Goal: Transaction & Acquisition: Purchase product/service

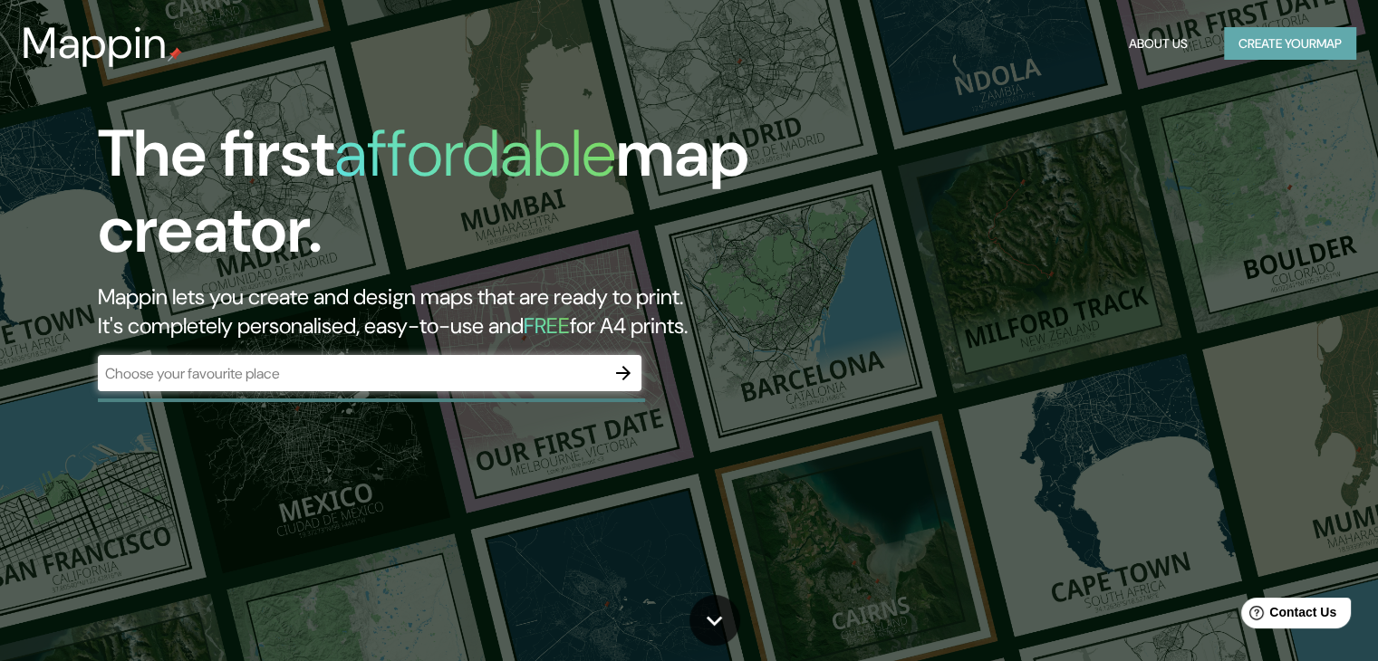
click at [1261, 41] on button "Create your map" at bounding box center [1290, 44] width 132 height 34
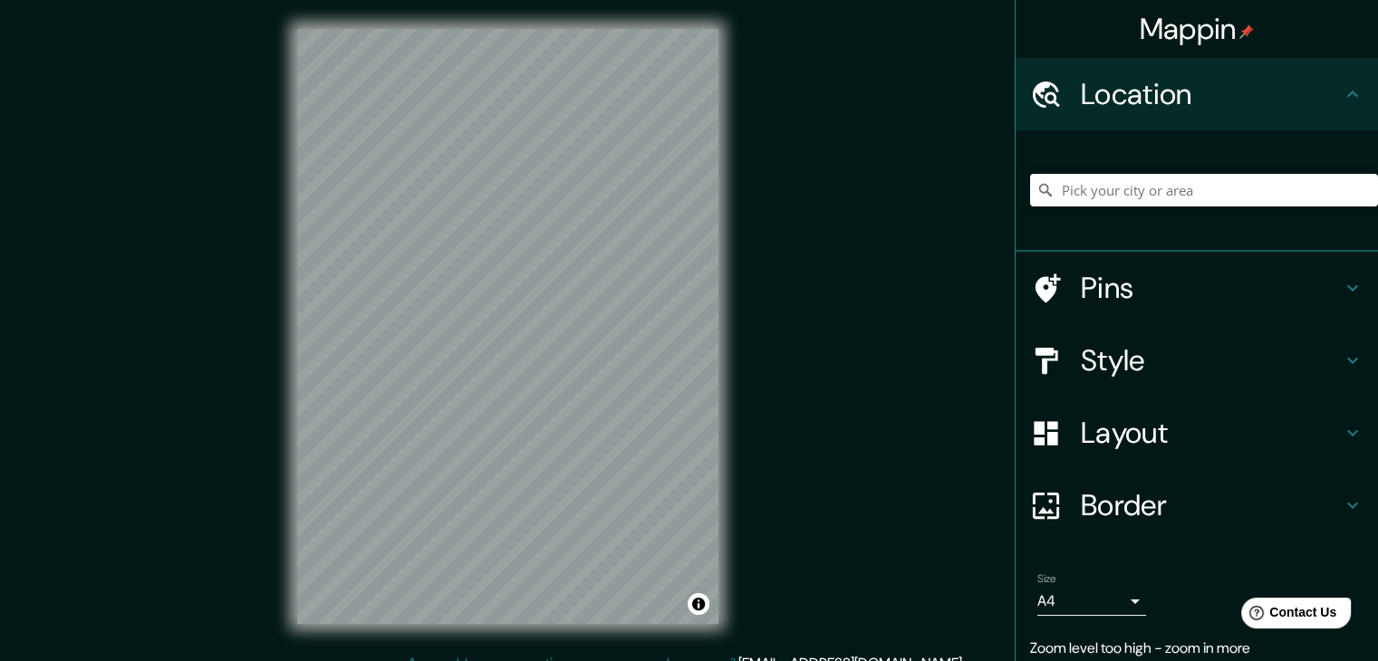
click at [721, 345] on div "© Mapbox © OpenStreetMap Improve this map" at bounding box center [507, 326] width 479 height 653
click at [1342, 357] on icon at bounding box center [1353, 361] width 22 height 22
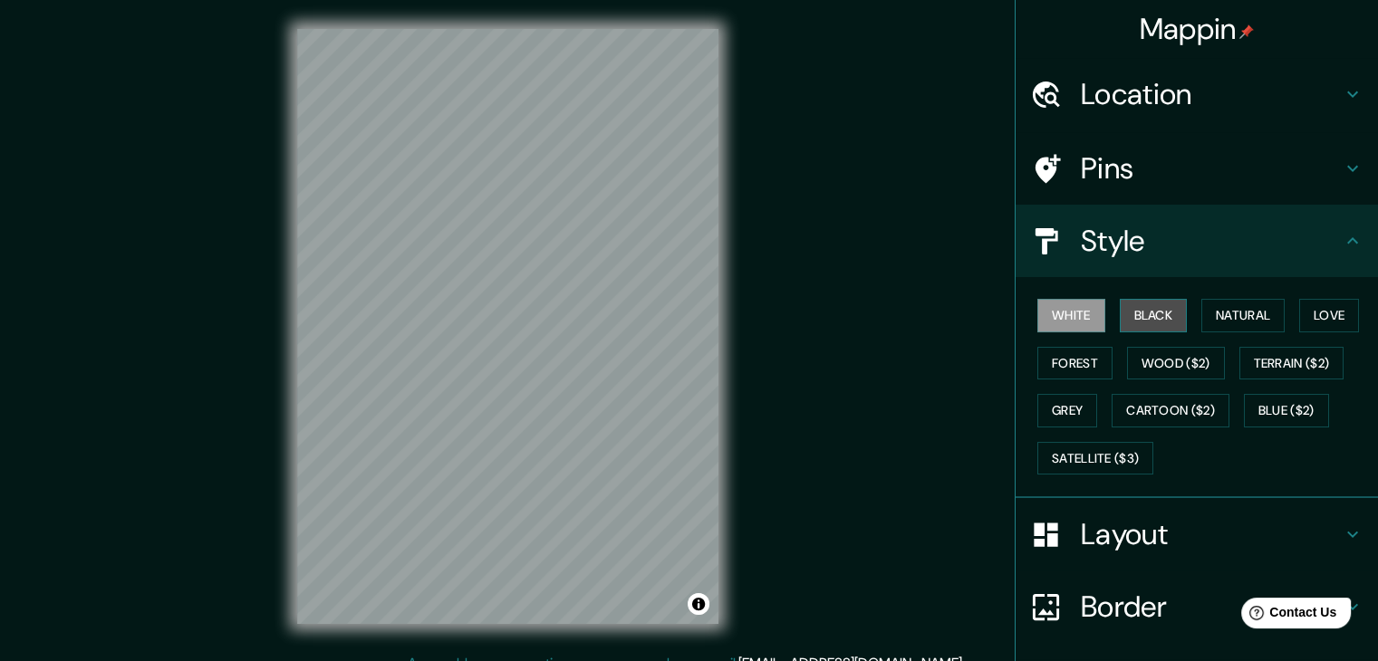
click at [1161, 318] on button "Black" at bounding box center [1154, 316] width 68 height 34
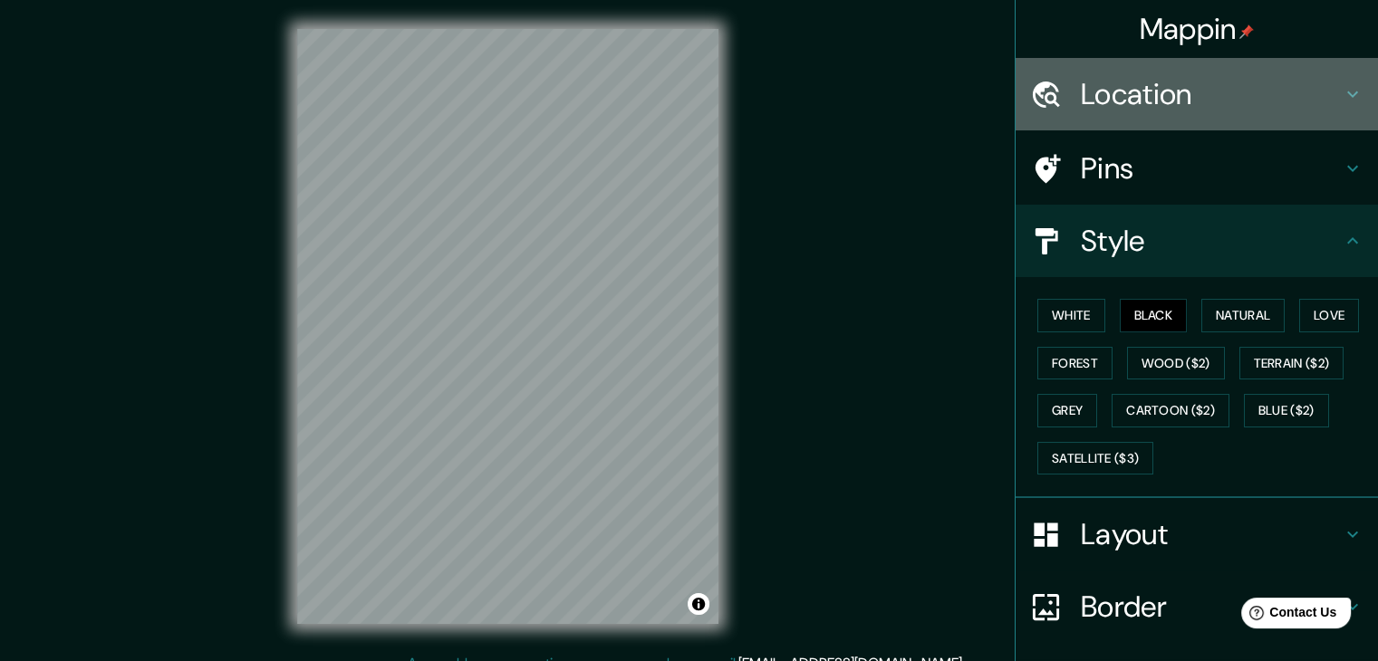
click at [1342, 91] on icon at bounding box center [1353, 94] width 22 height 22
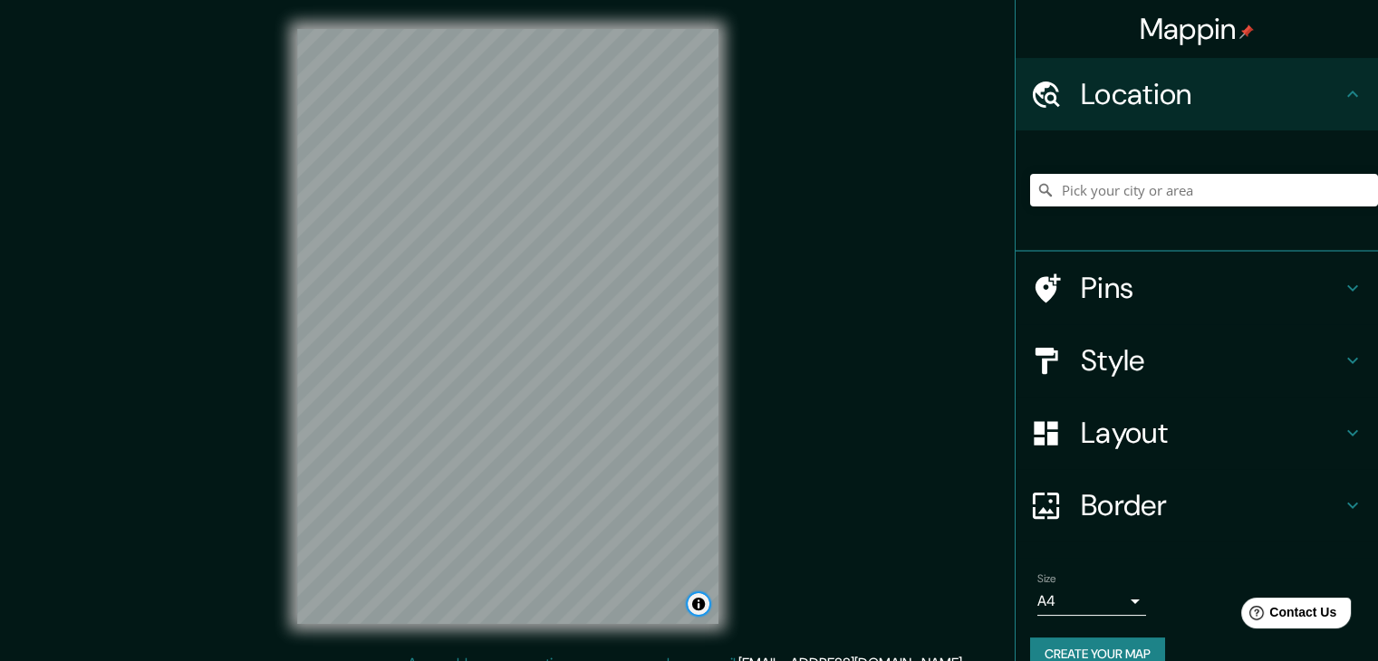
click at [708, 608] on button "Toggle attribution" at bounding box center [699, 605] width 22 height 22
click at [700, 613] on button "Toggle attribution" at bounding box center [699, 605] width 22 height 22
click at [721, 153] on div "© Mapbox © OpenStreetMap Improve this map" at bounding box center [507, 326] width 479 height 653
click at [831, 182] on div "Mappin Location Pins Style Layout Border Choose a border. Hint : you can make l…" at bounding box center [689, 341] width 1378 height 682
